Goal: Check status

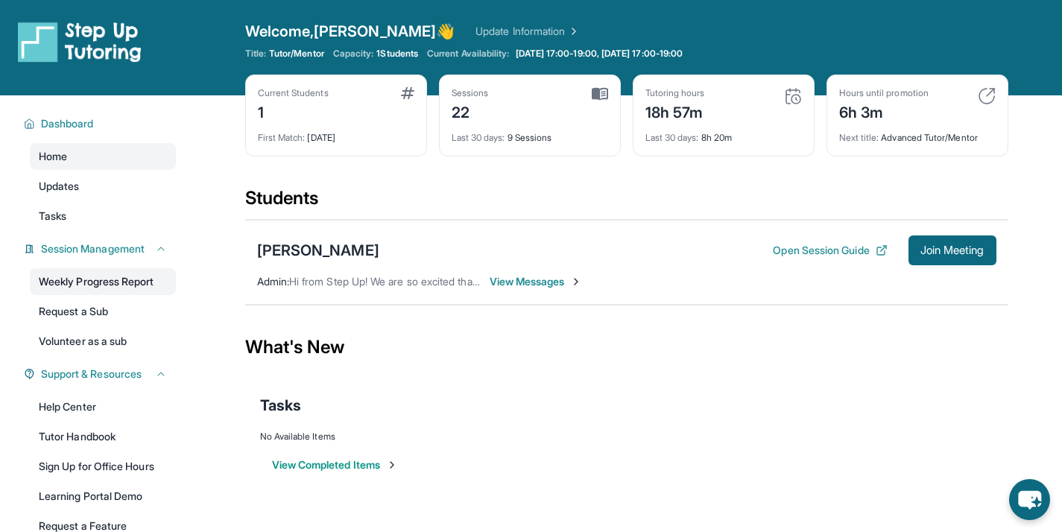
click at [120, 287] on link "Weekly Progress Report" at bounding box center [103, 281] width 146 height 27
